Goal: Information Seeking & Learning: Compare options

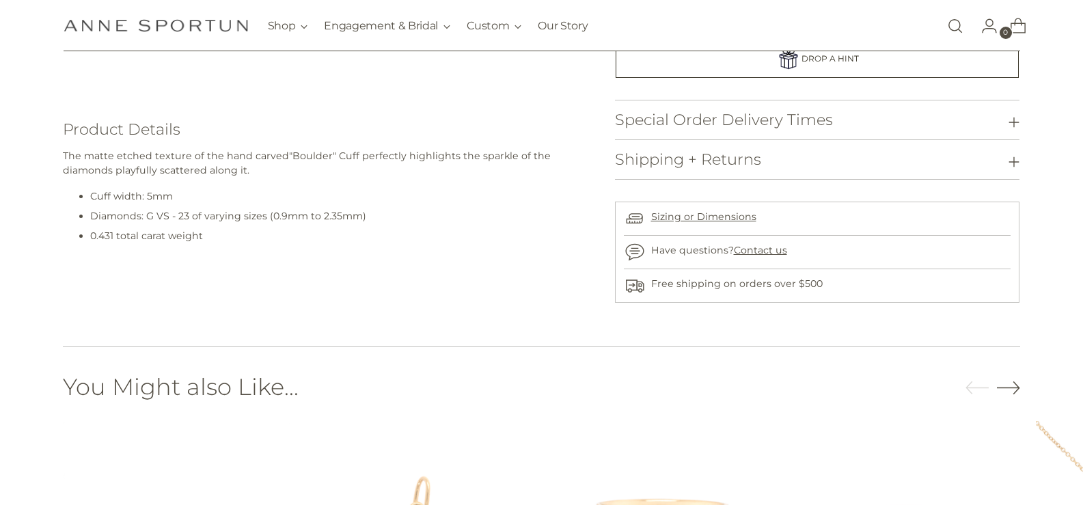
scroll to position [205, 0]
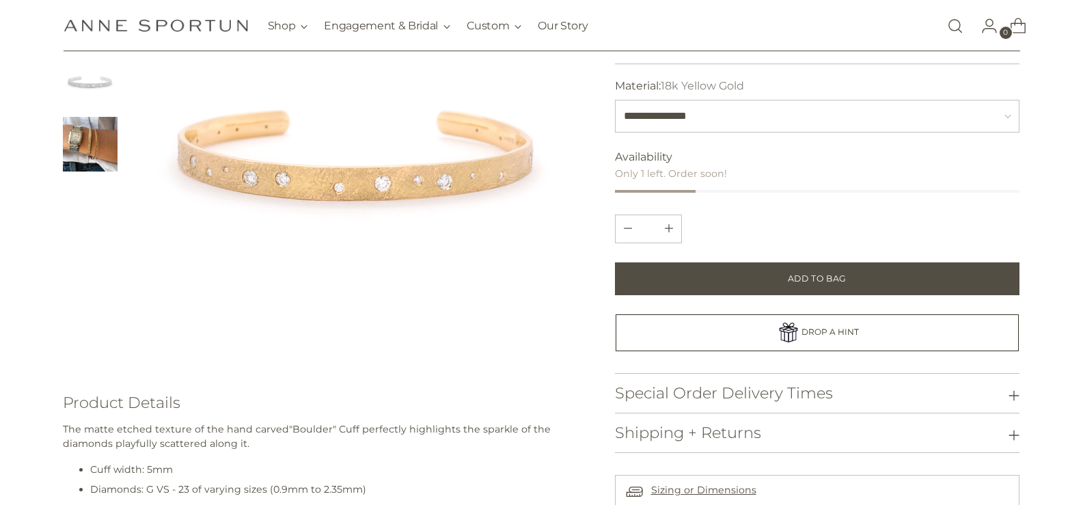
click at [85, 148] on img "Change image to image 4" at bounding box center [90, 144] width 55 height 55
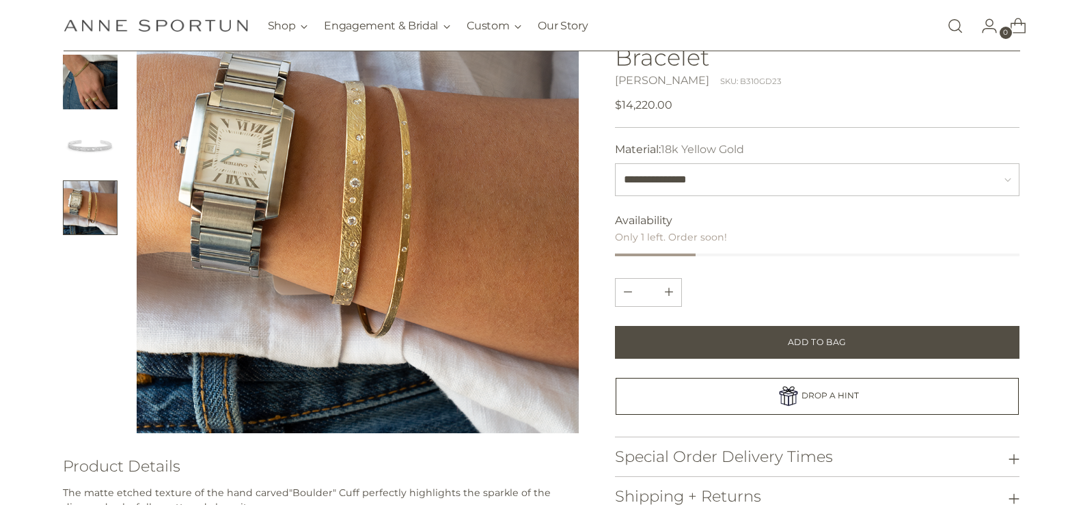
scroll to position [68, 0]
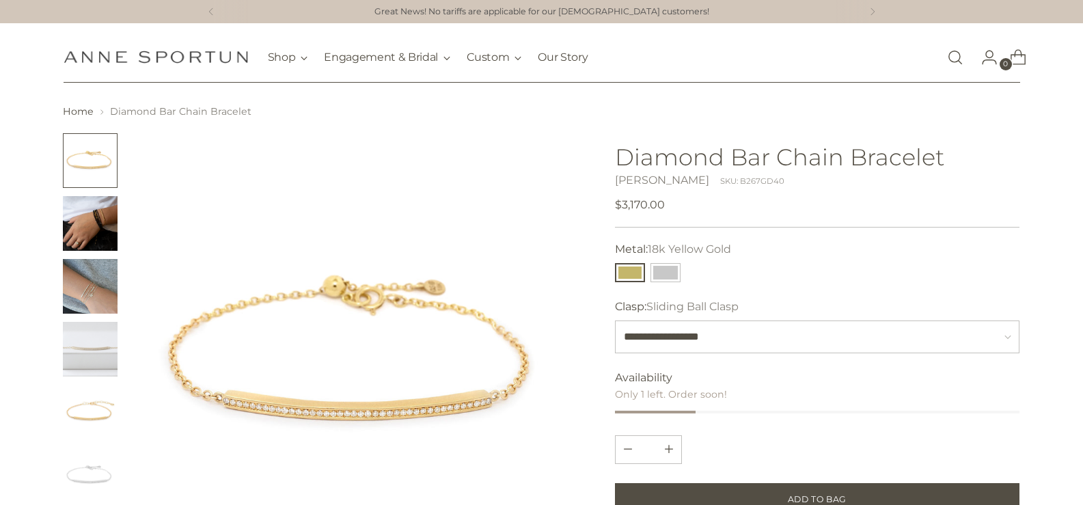
click at [93, 237] on img "Change image to image 2" at bounding box center [90, 223] width 55 height 55
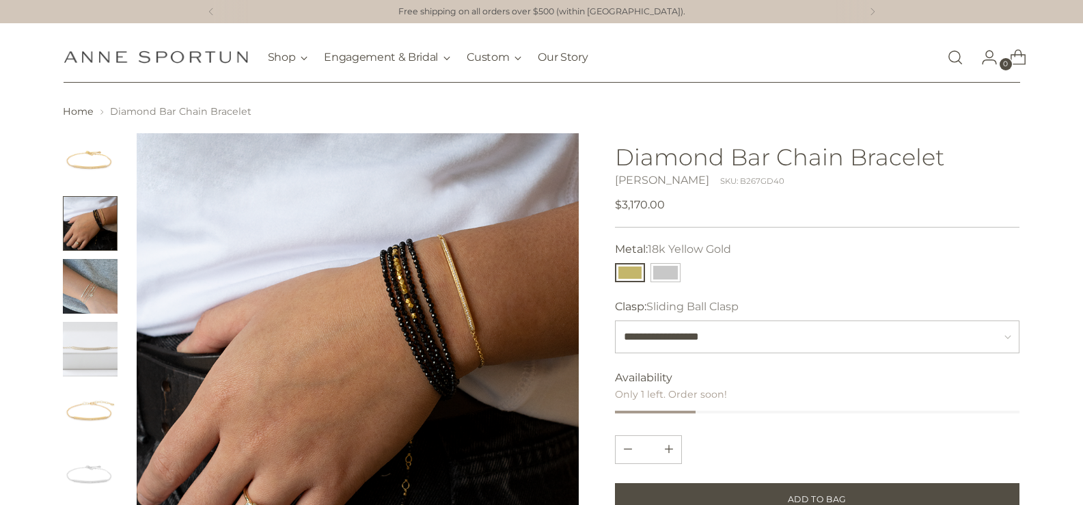
click at [87, 284] on img "Change image to image 3" at bounding box center [90, 286] width 55 height 55
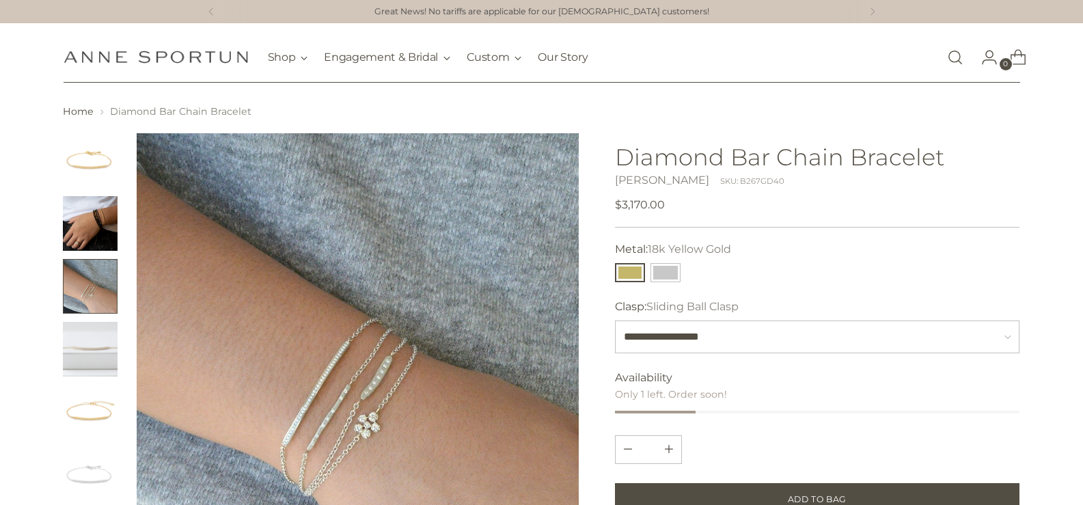
click at [101, 223] on img "Change image to image 2" at bounding box center [90, 223] width 55 height 55
